Goal: Task Accomplishment & Management: Use online tool/utility

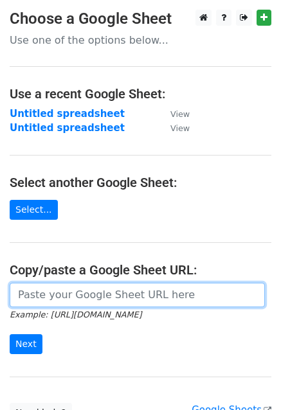
click at [46, 285] on input "url" at bounding box center [137, 295] width 255 height 24
paste input "https://docs.google.com/spreadsheets/d/1DNAySoF5MbMK2XPIiUsaCqqoUJHToEw3VZWFExg…"
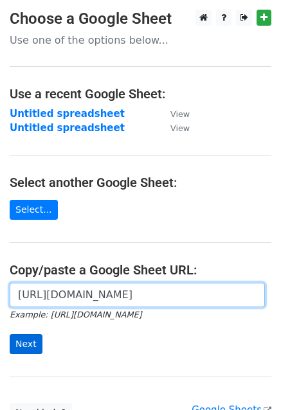
type input "https://docs.google.com/spreadsheets/d/1DNAySoF5MbMK2XPIiUsaCqqoUJHToEw3VZWFExg…"
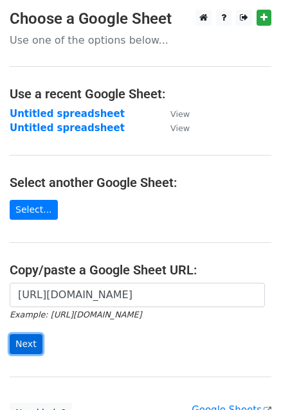
click at [28, 339] on input "Next" at bounding box center [26, 344] width 33 height 20
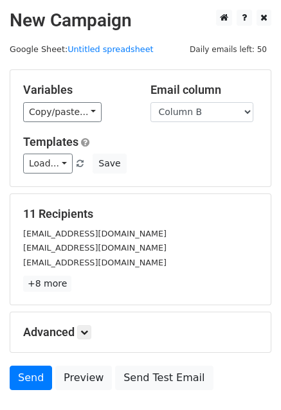
scroll to position [64, 0]
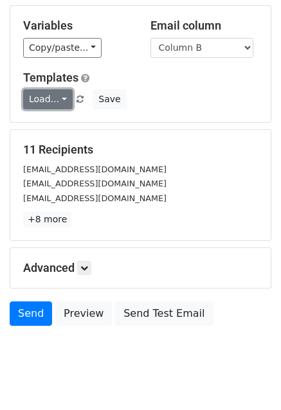
click at [59, 107] on link "Load..." at bounding box center [48, 99] width 50 height 20
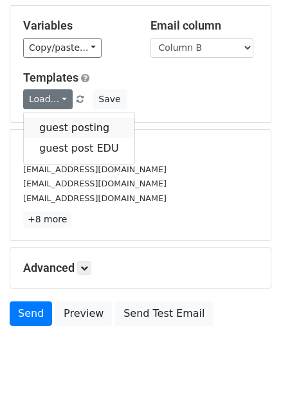
click at [64, 124] on link "guest posting" at bounding box center [79, 128] width 111 height 21
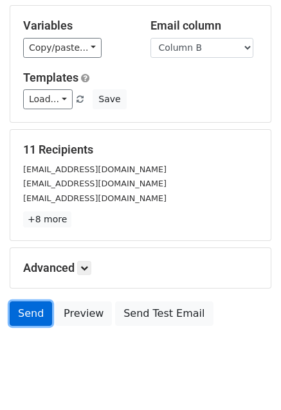
click at [27, 304] on link "Send" at bounding box center [31, 314] width 42 height 24
